Goal: Task Accomplishment & Management: Manage account settings

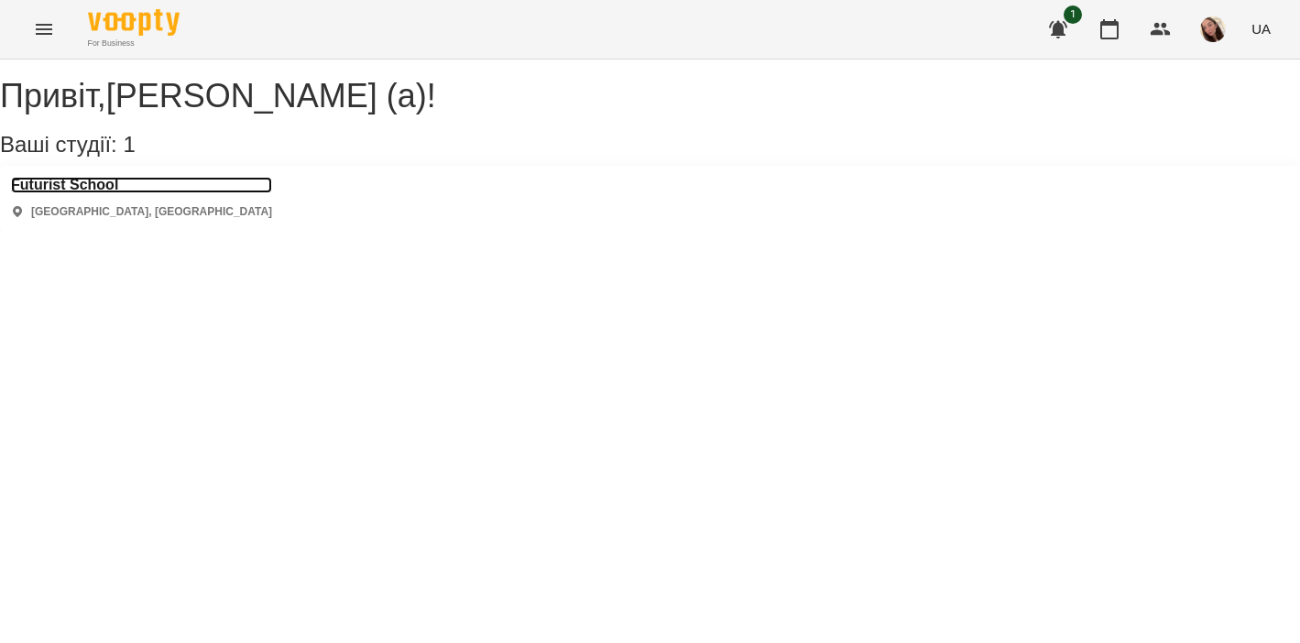
click at [72, 193] on h3 "Futurist School" at bounding box center [141, 185] width 261 height 16
click at [72, 206] on div "[PERSON_NAME] , [PERSON_NAME] (а) ! Ваші студії: 1 Futurist School [GEOGRAPHIC_…" at bounding box center [650, 145] width 1300 height 171
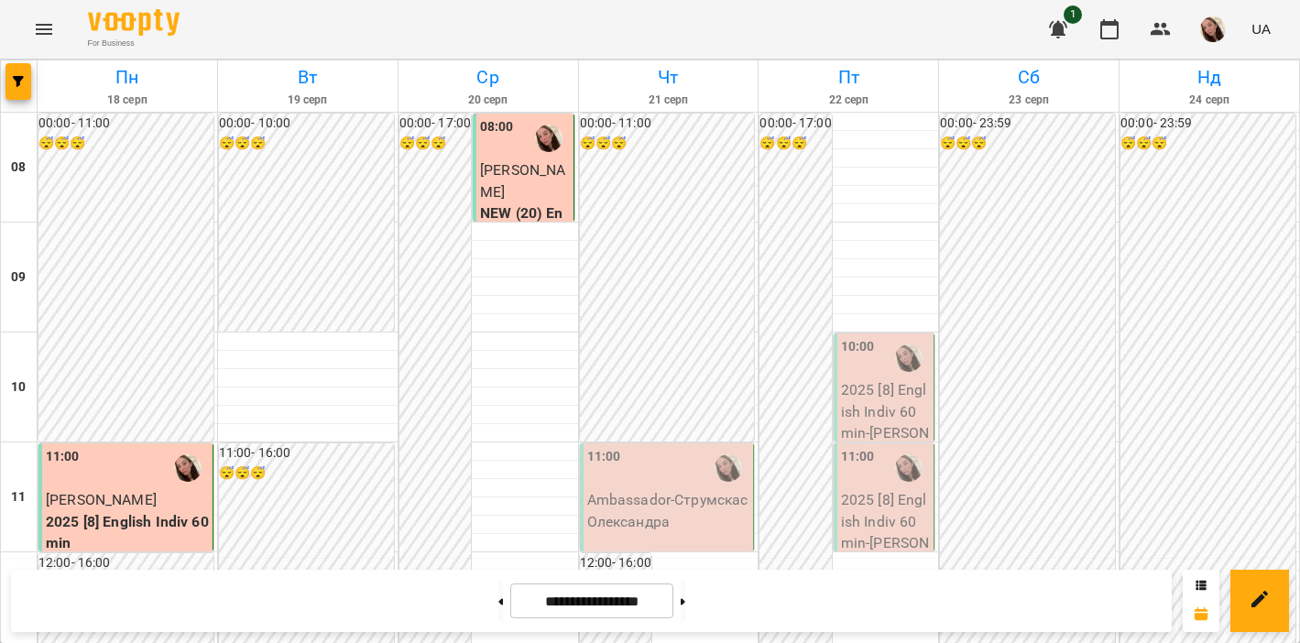
scroll to position [462, 0]
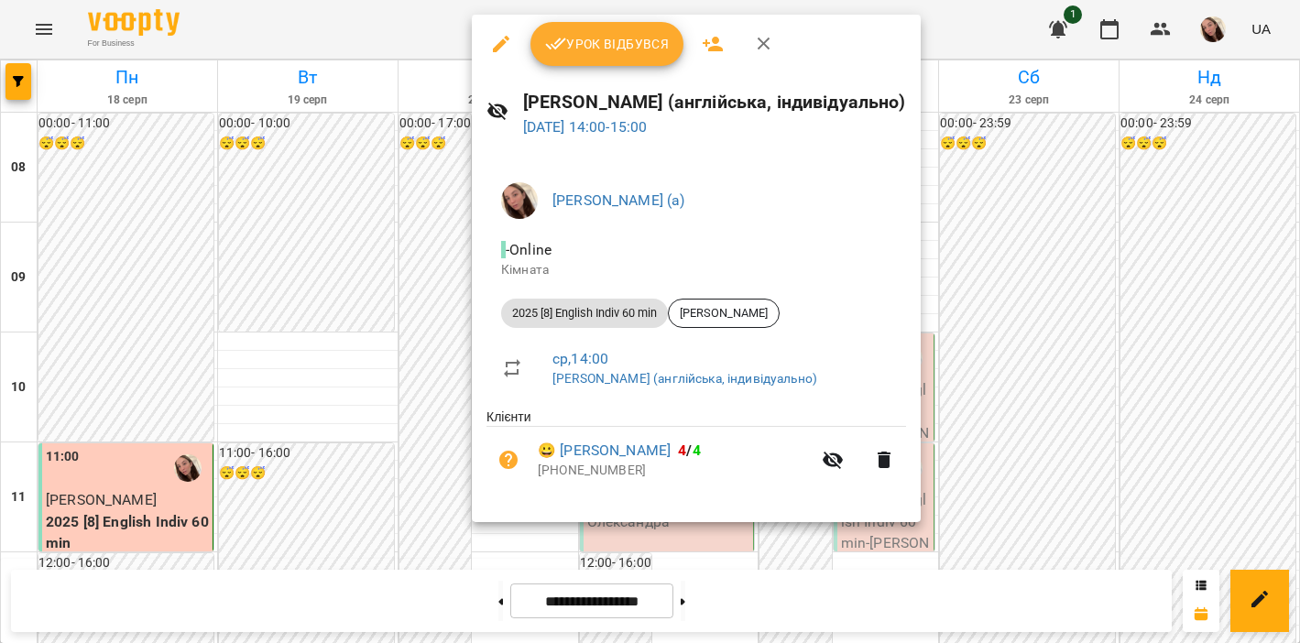
click at [574, 57] on button "Урок відбувся" at bounding box center [608, 44] width 154 height 44
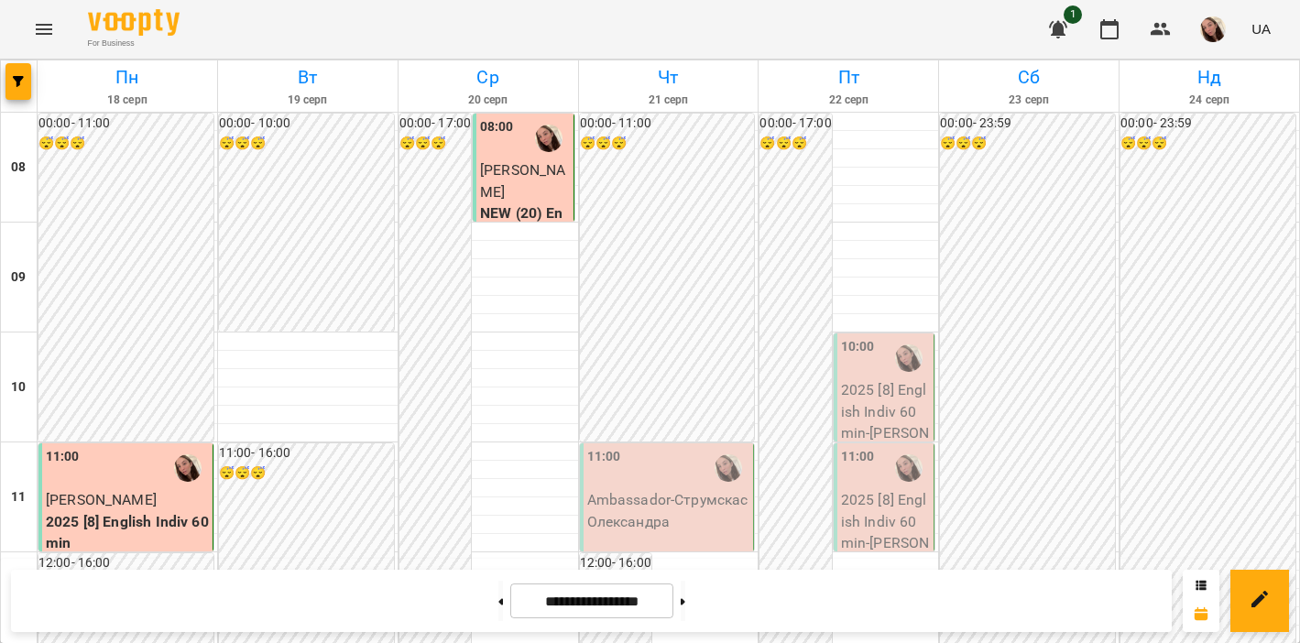
scroll to position [905, 0]
